Goal: Transaction & Acquisition: Book appointment/travel/reservation

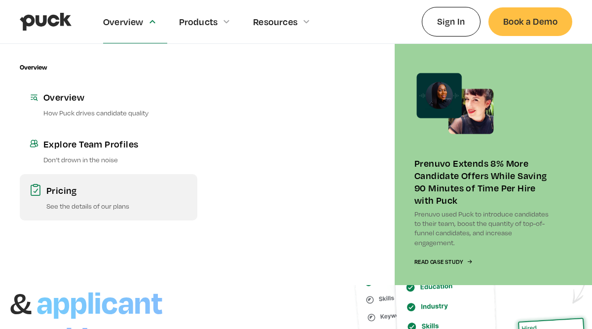
click at [77, 192] on div "Pricing" at bounding box center [116, 190] width 141 height 12
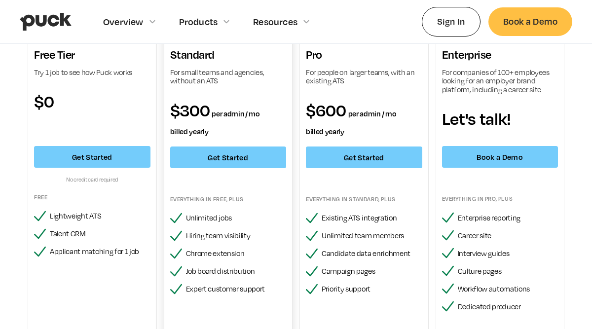
scroll to position [101, 0]
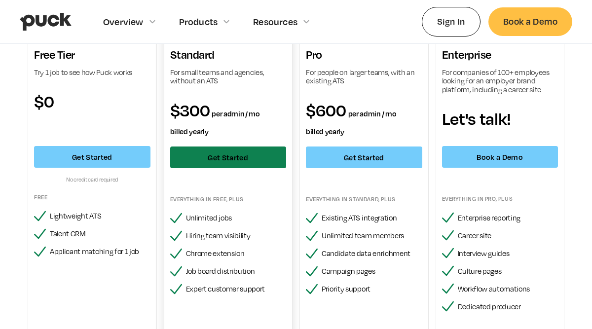
click at [222, 163] on link "Get Started" at bounding box center [228, 157] width 116 height 22
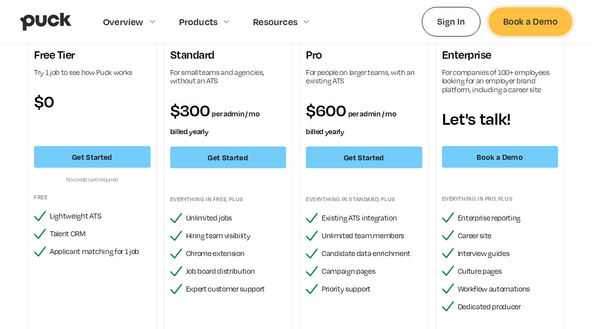
click at [534, 23] on link "Book a Demo" at bounding box center [530, 21] width 84 height 28
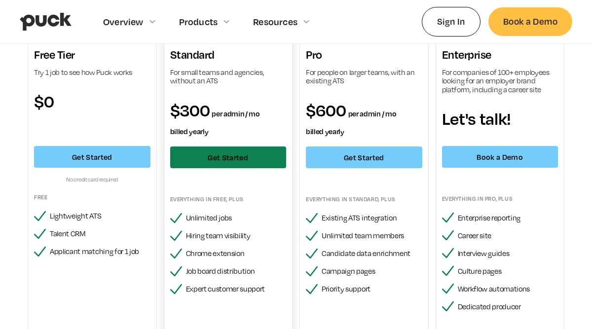
click at [270, 148] on link "Get Started" at bounding box center [228, 157] width 116 height 22
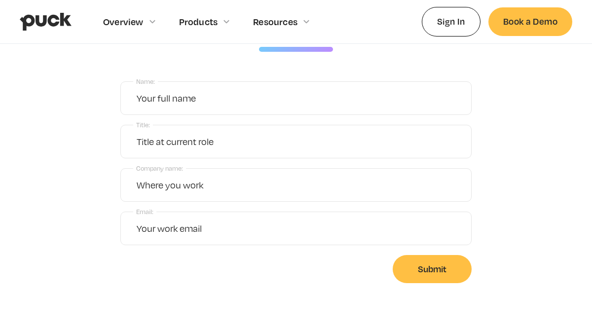
scroll to position [159, 0]
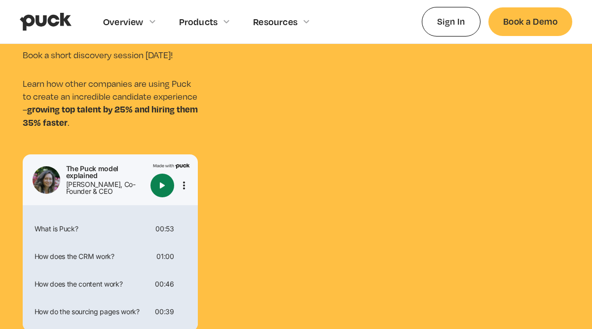
scroll to position [74, 0]
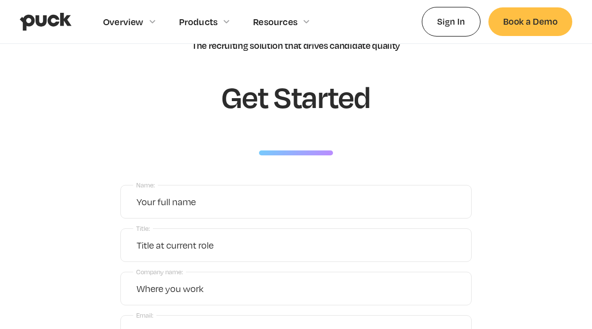
scroll to position [59, 0]
click at [521, 20] on link "Book a Demo" at bounding box center [530, 21] width 84 height 28
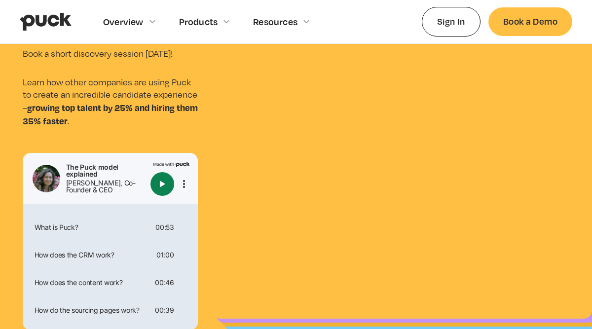
scroll to position [61, 0]
